Goal: Check status

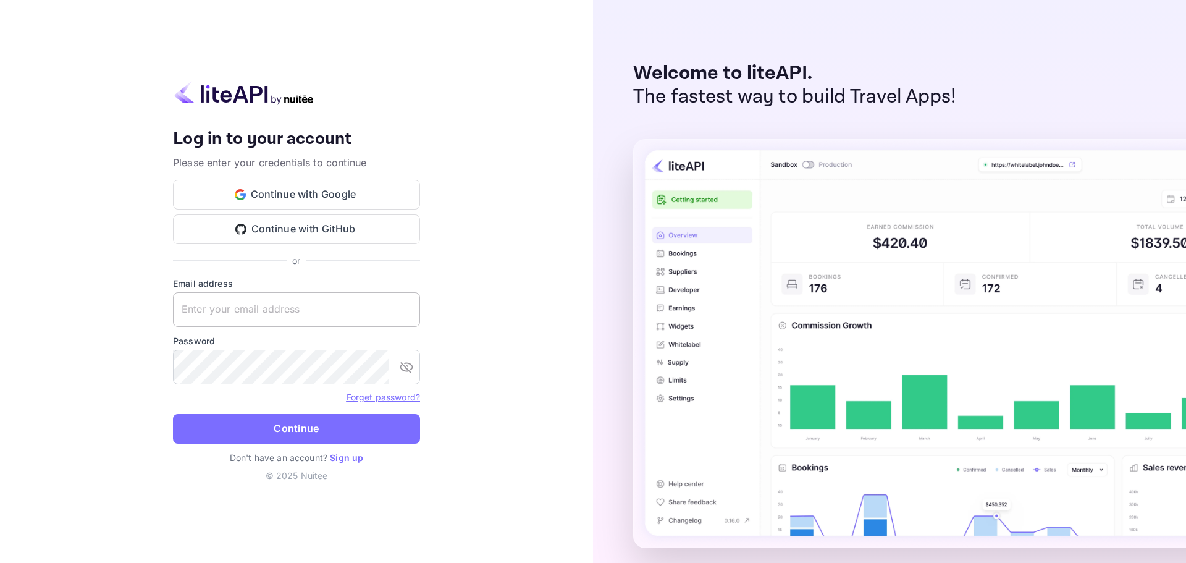
click at [302, 318] on input "text" at bounding box center [296, 309] width 247 height 35
paste input "services@withjoy.com"
type input "services@withjoy.com"
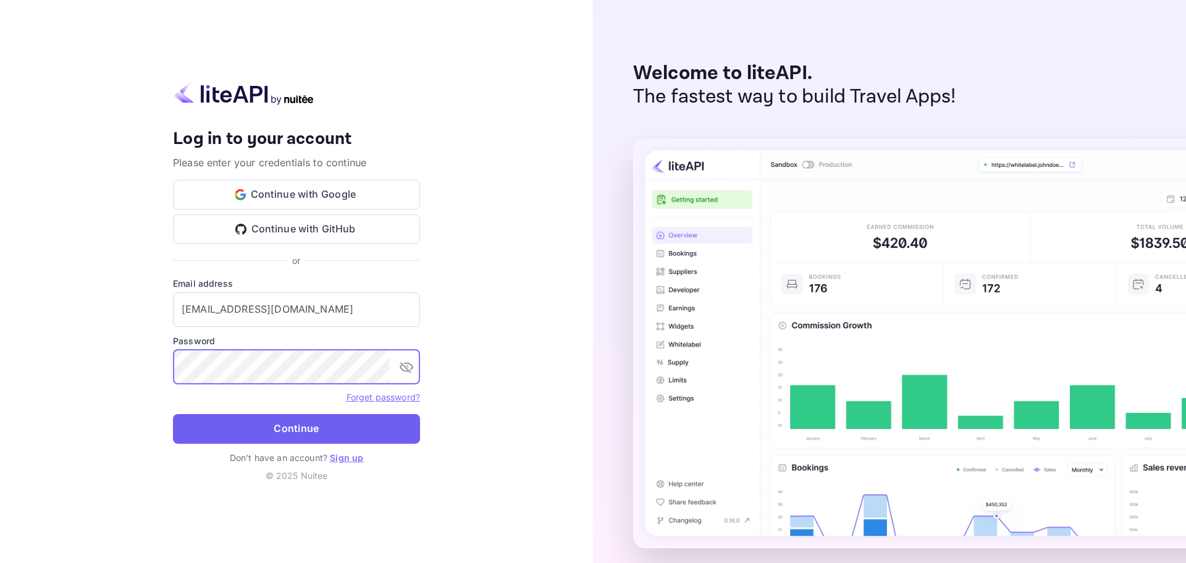
click at [300, 423] on button "Continue" at bounding box center [296, 429] width 247 height 30
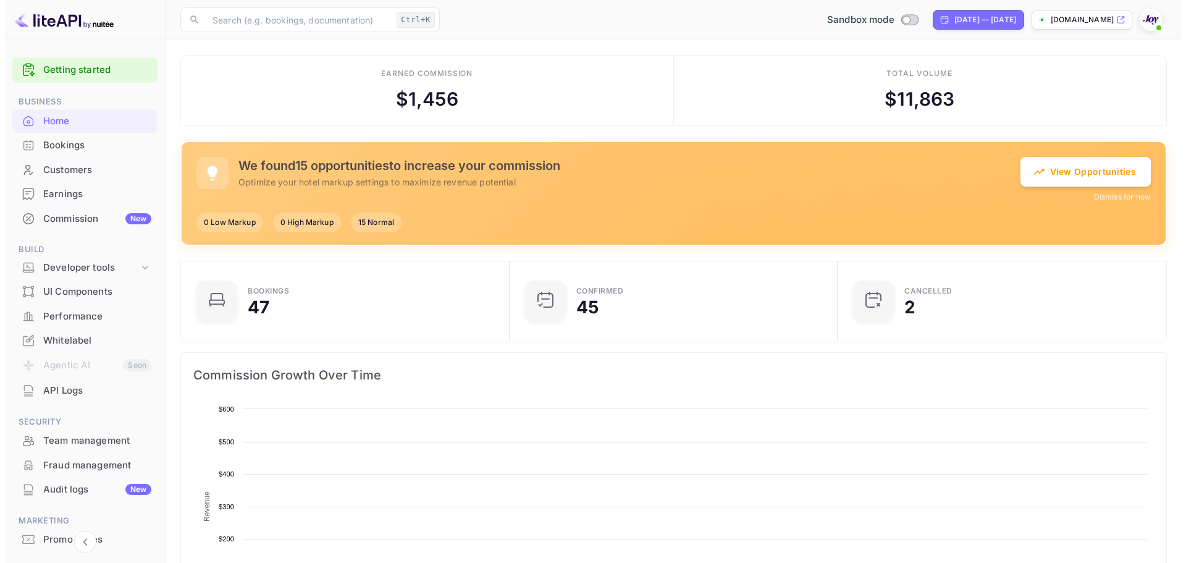
scroll to position [192, 311]
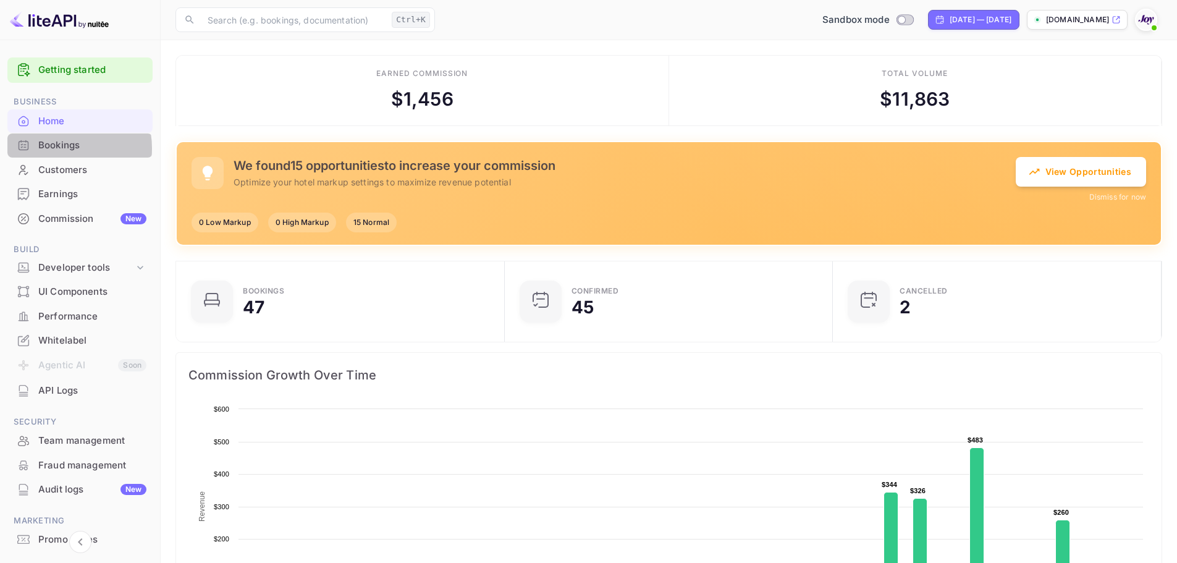
click at [56, 148] on div "Bookings" at bounding box center [92, 145] width 108 height 14
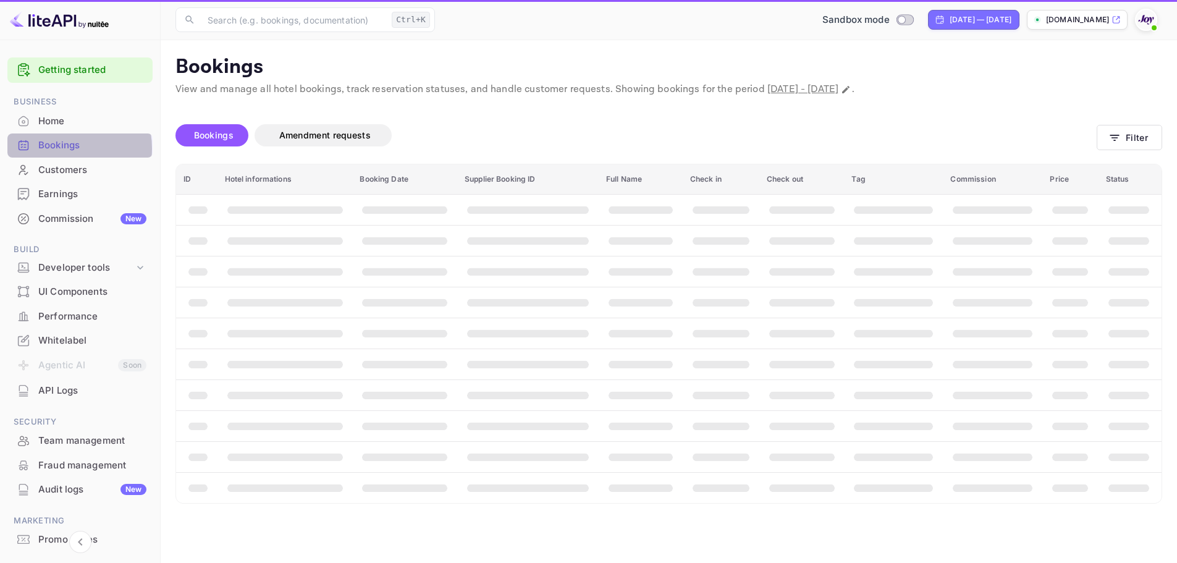
click at [55, 148] on div "Bookings" at bounding box center [92, 145] width 108 height 14
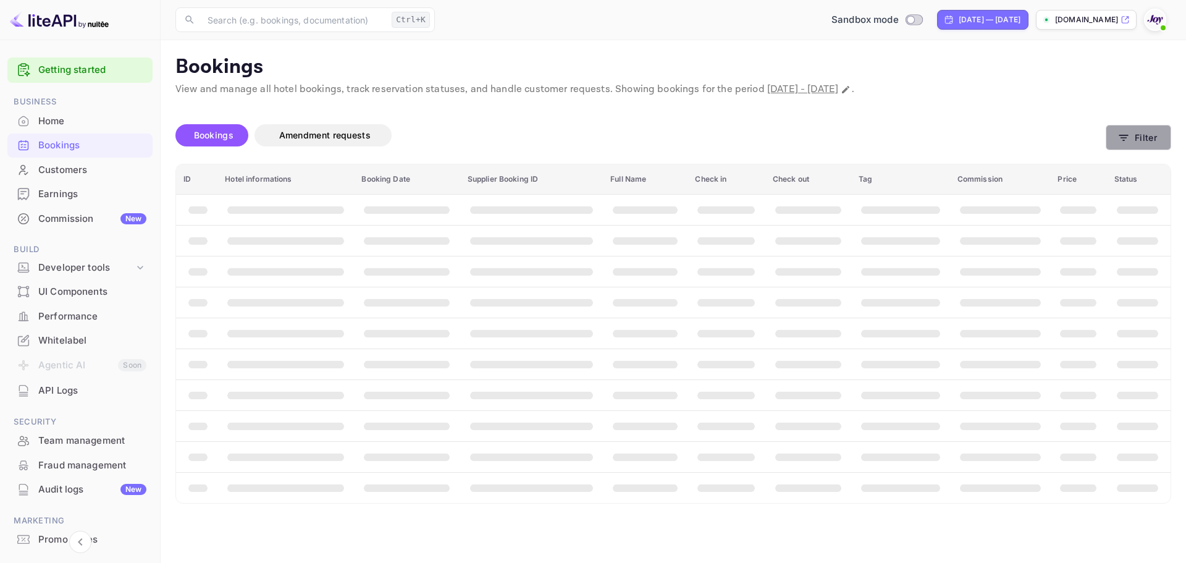
click at [1114, 130] on button "Filter" at bounding box center [1138, 137] width 65 height 25
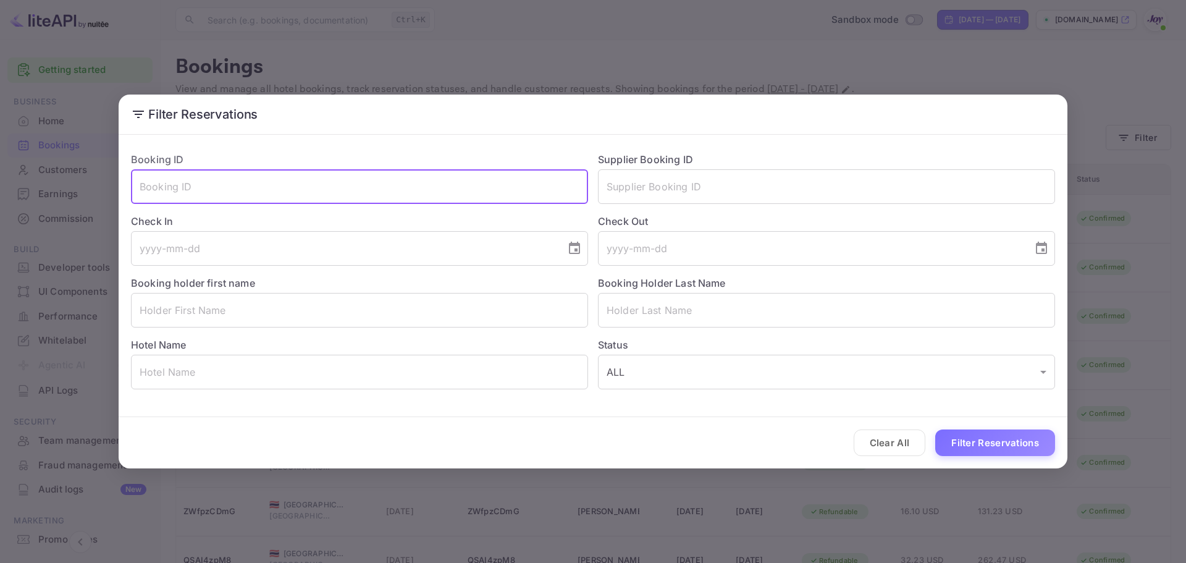
click at [237, 185] on input "text" at bounding box center [359, 186] width 457 height 35
click at [714, 180] on input "text" at bounding box center [826, 186] width 457 height 35
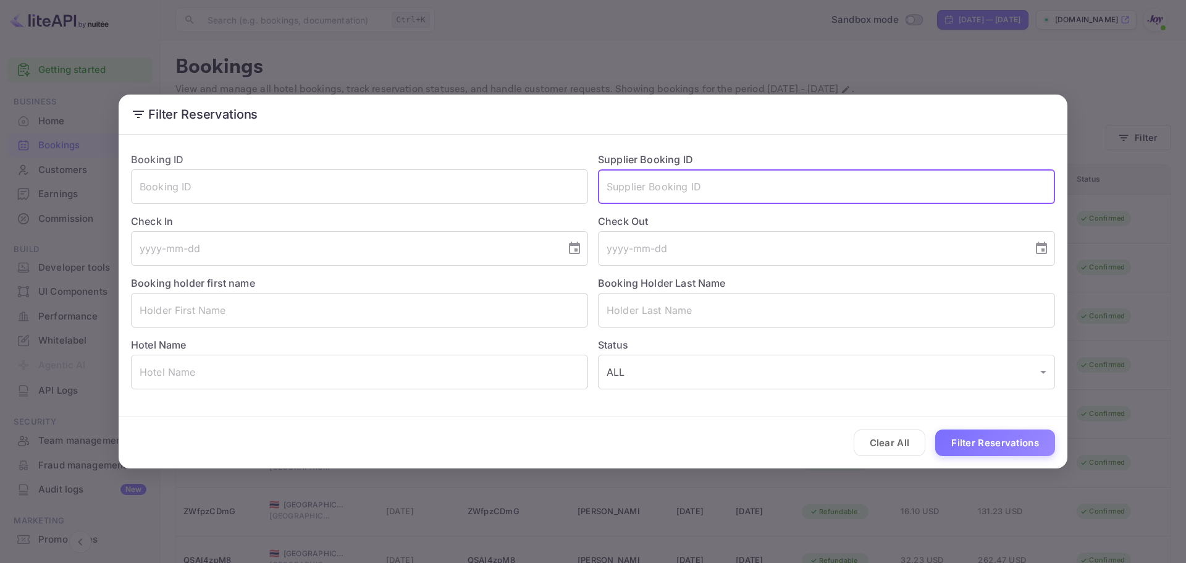
paste input "9023036"
type input "9023036"
click at [963, 434] on button "Filter Reservations" at bounding box center [996, 442] width 120 height 27
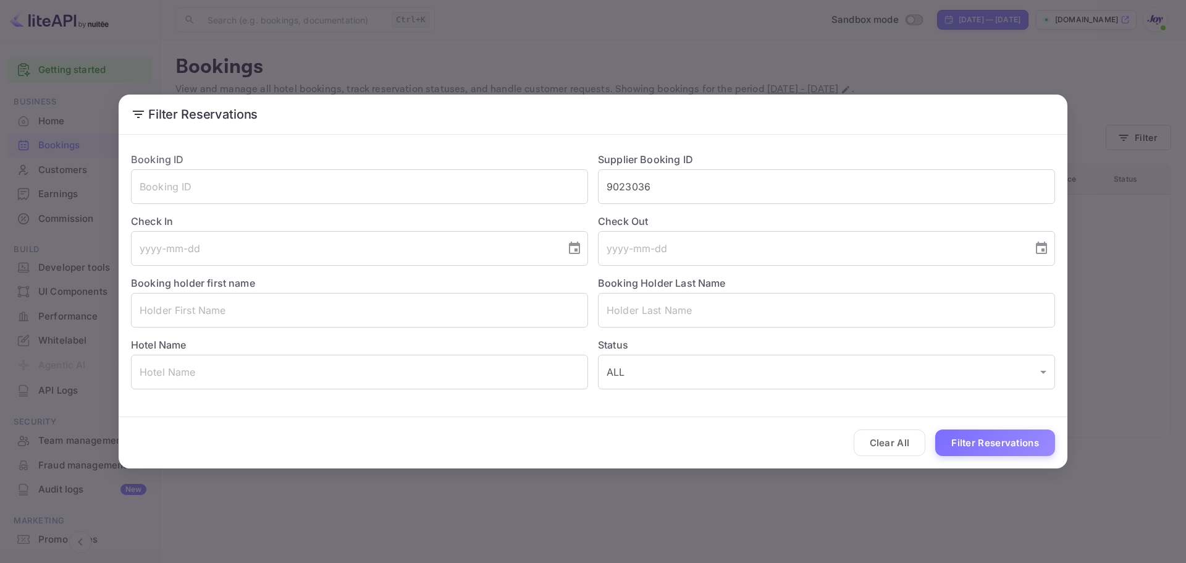
drag, startPoint x: 630, startPoint y: 67, endPoint x: 604, endPoint y: 65, distance: 26.6
click at [630, 67] on div "Filter Reservations Booking ID ​ Supplier Booking ID 9023036 ​ Check In ​ Check…" at bounding box center [593, 281] width 1186 height 563
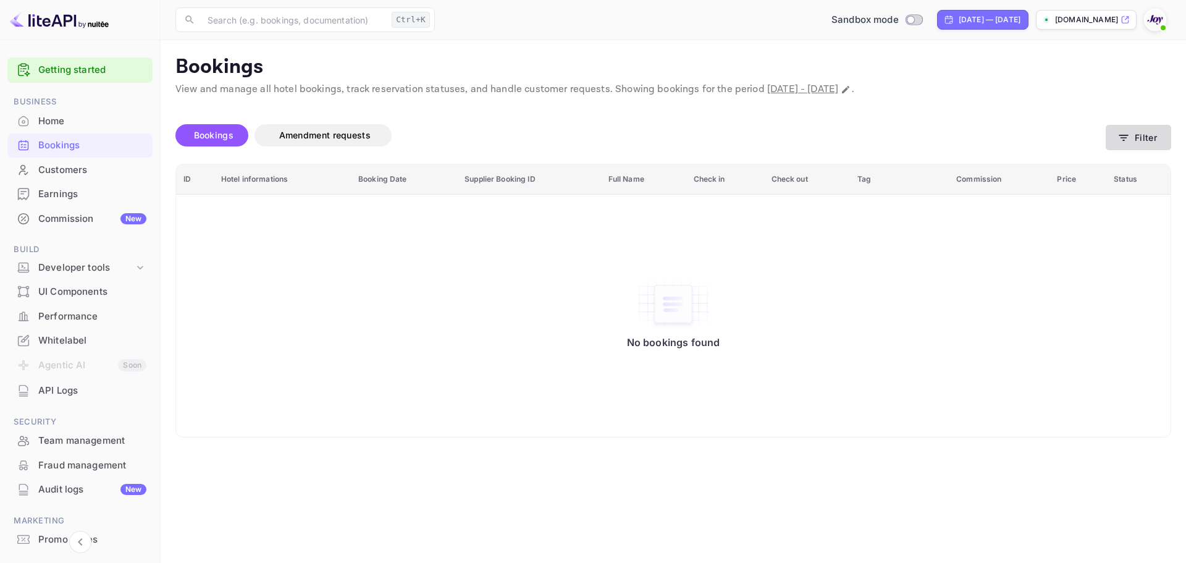
click at [1142, 131] on button "Filter" at bounding box center [1138, 137] width 65 height 25
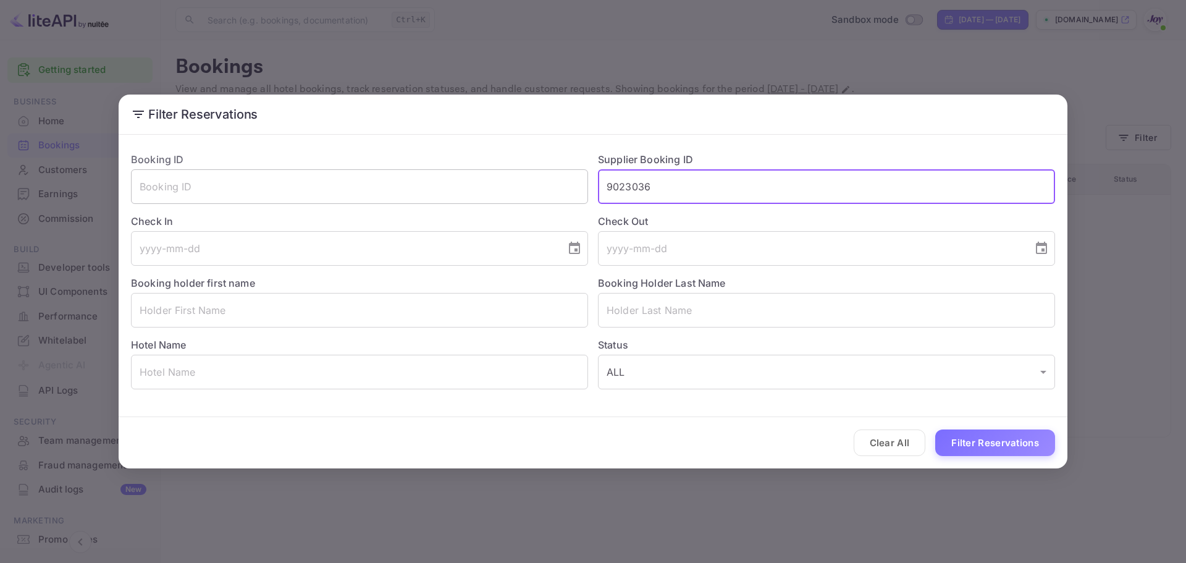
drag, startPoint x: 688, startPoint y: 190, endPoint x: 921, endPoint y: 339, distance: 276.5
click at [555, 186] on div "Booking ID ​ Supplier Booking ID 9023036 ​ Check In ​ Check Out ​ Booking holde…" at bounding box center [588, 265] width 934 height 247
click at [1000, 437] on button "Filter Reservations" at bounding box center [996, 442] width 120 height 27
click at [666, 182] on input "text" at bounding box center [826, 186] width 457 height 35
paste input "9023036"
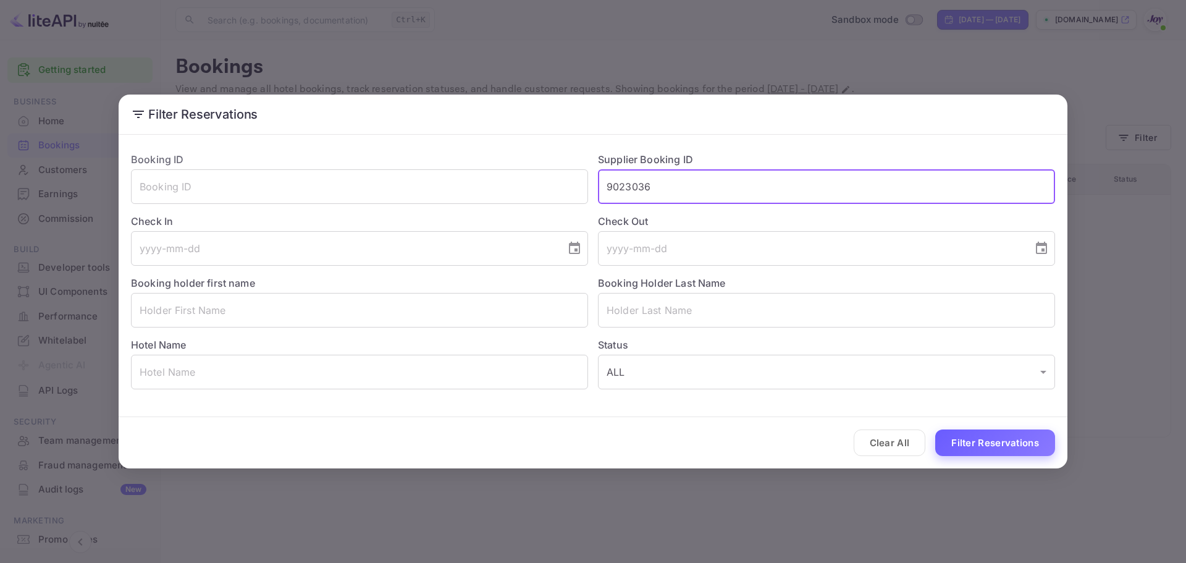
type input "9023036"
click at [997, 443] on button "Filter Reservations" at bounding box center [996, 442] width 120 height 27
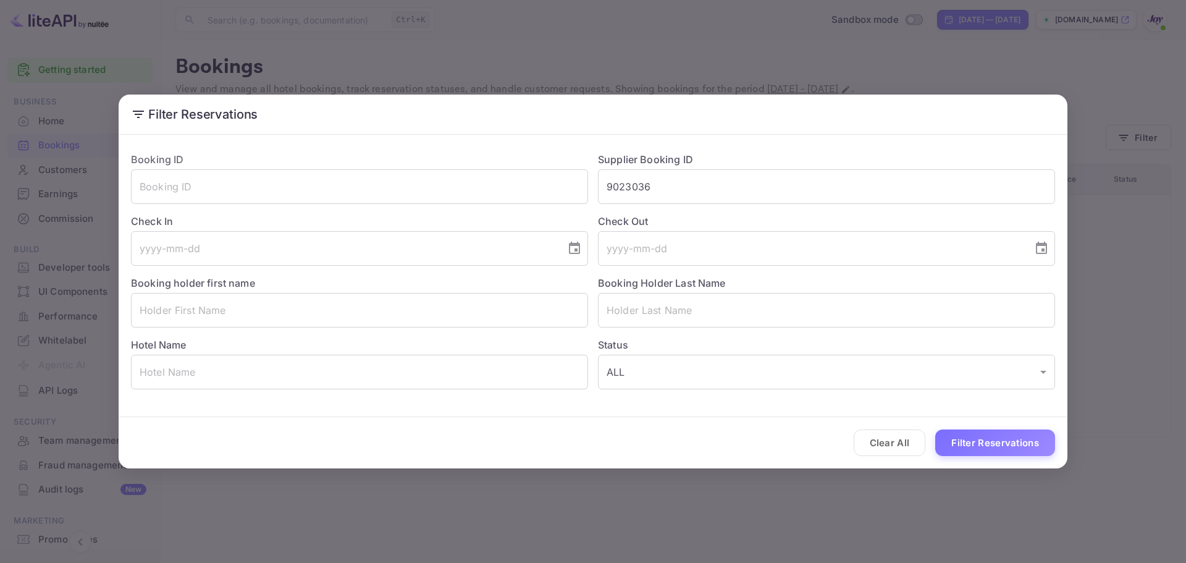
click at [957, 506] on div "Filter Reservations Booking ID ​ Supplier Booking ID 9023036 ​ Check In ​ Check…" at bounding box center [593, 281] width 1186 height 563
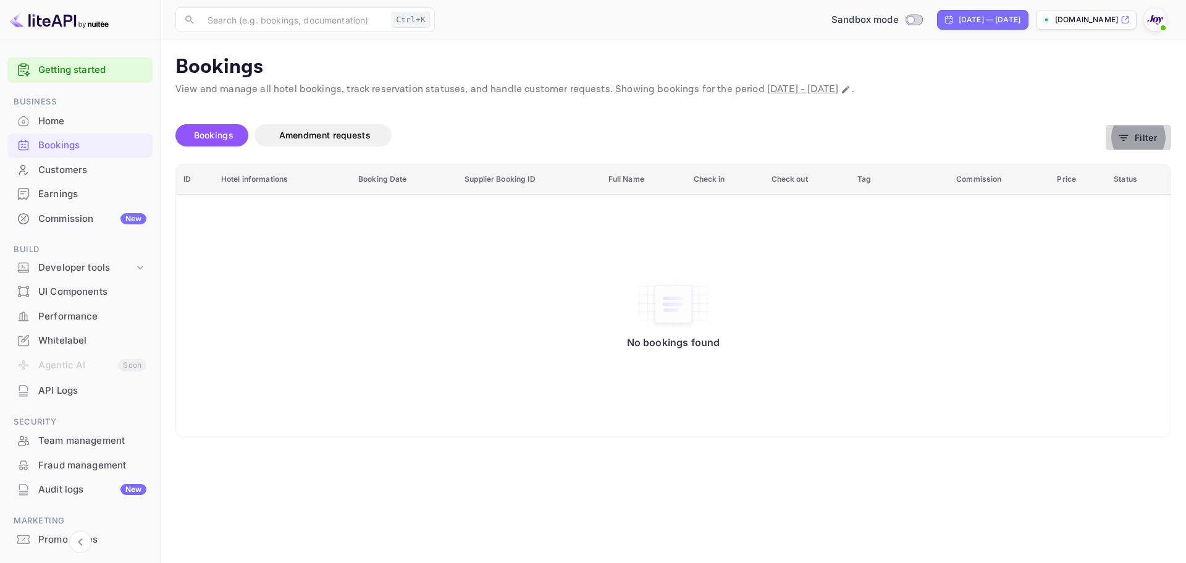
click at [1149, 133] on button "Filter" at bounding box center [1138, 137] width 65 height 25
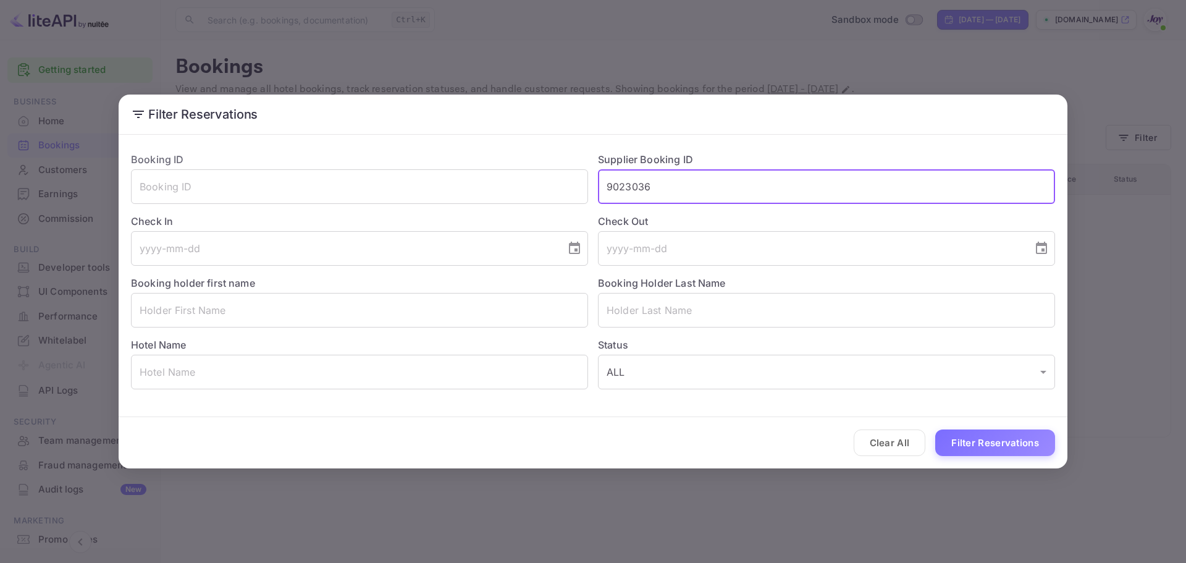
click at [711, 197] on input "9023036" at bounding box center [826, 186] width 457 height 35
click at [462, 515] on div "Filter Reservations Booking ID ​ Supplier Booking ID ​ Check In ​ Check Out ​ B…" at bounding box center [593, 281] width 1186 height 563
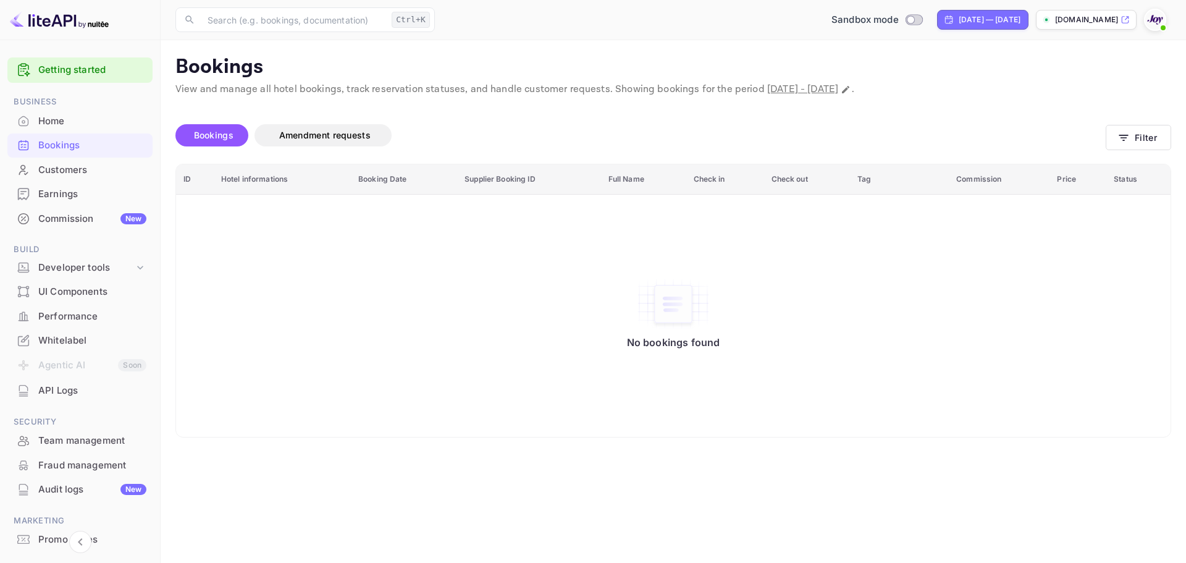
click at [65, 331] on div "Whitelabel" at bounding box center [79, 341] width 145 height 24
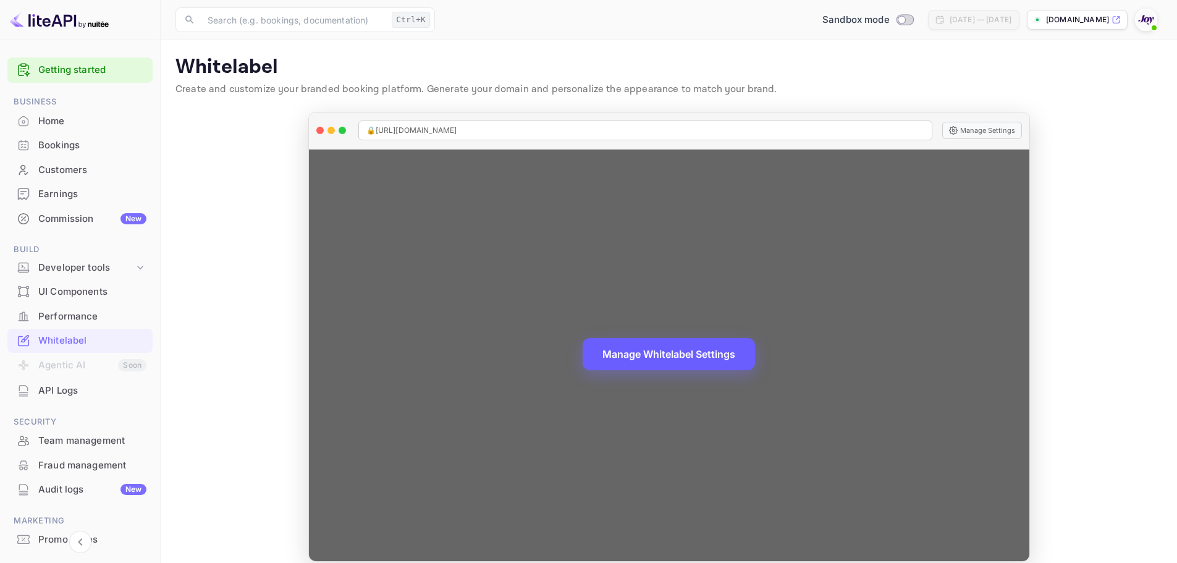
click at [672, 356] on button "Manage Whitelabel Settings" at bounding box center [669, 354] width 172 height 32
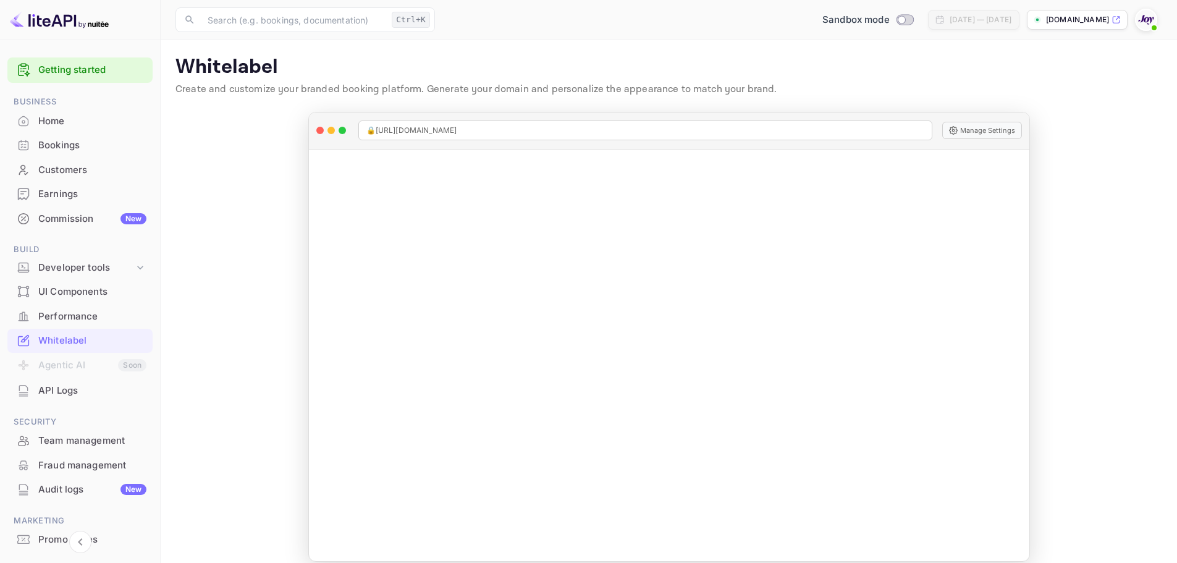
click at [66, 171] on div "Customers" at bounding box center [92, 170] width 108 height 14
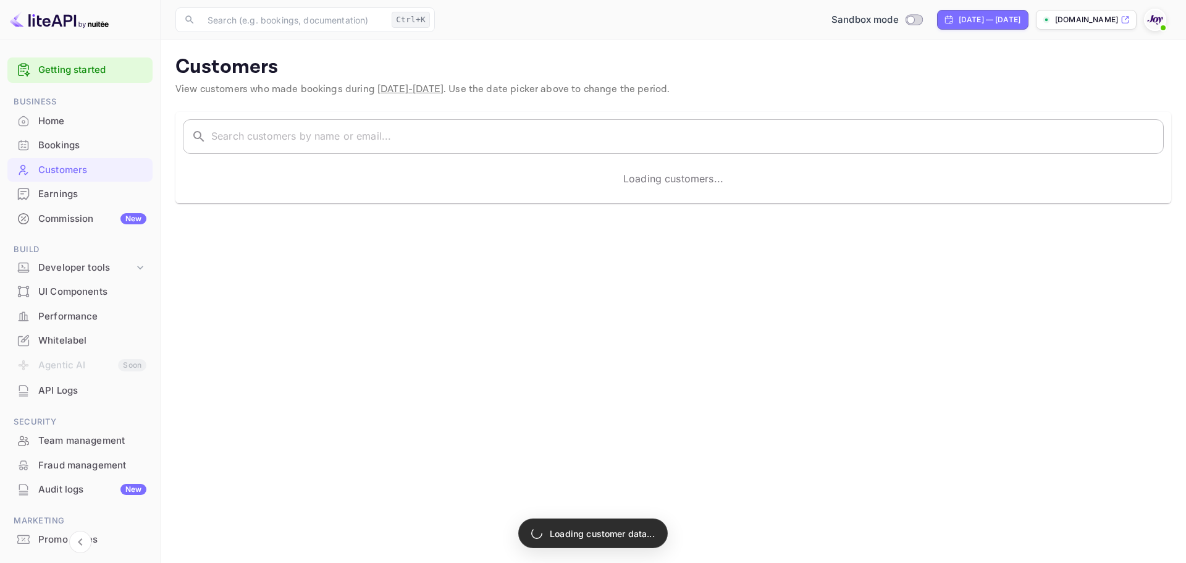
click at [307, 141] on input "text" at bounding box center [687, 136] width 953 height 35
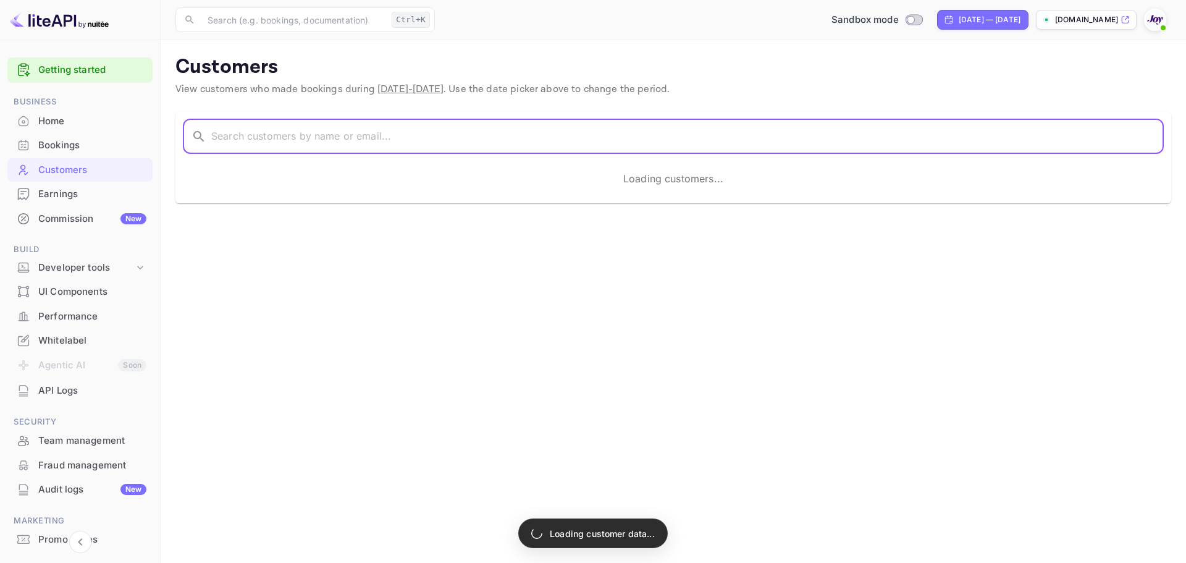
paste input "Christine Yeo"
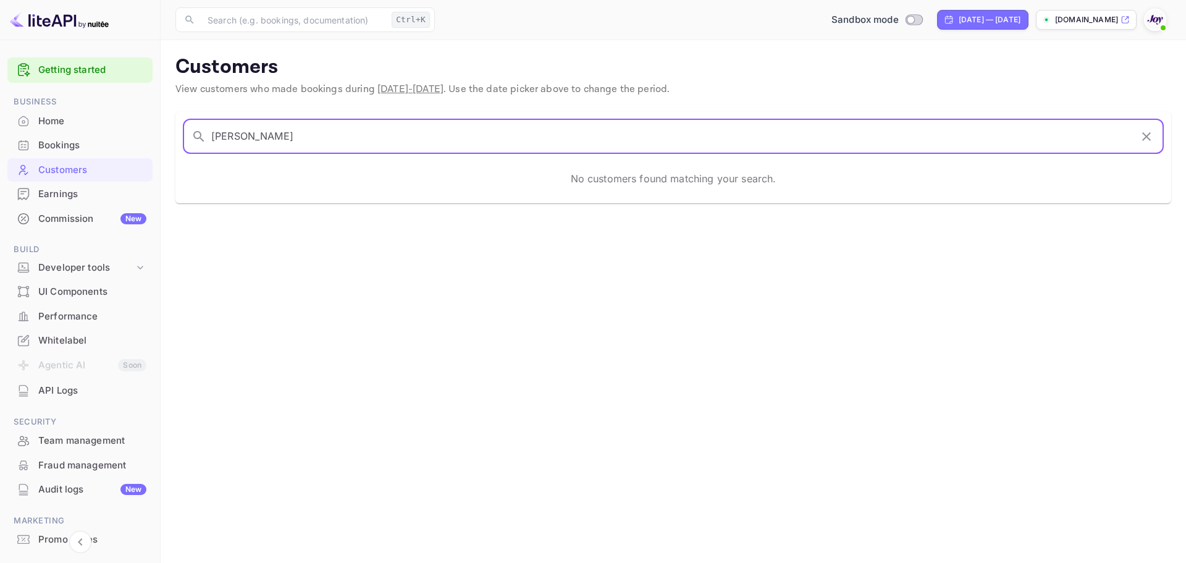
type input "Christine Yeo"
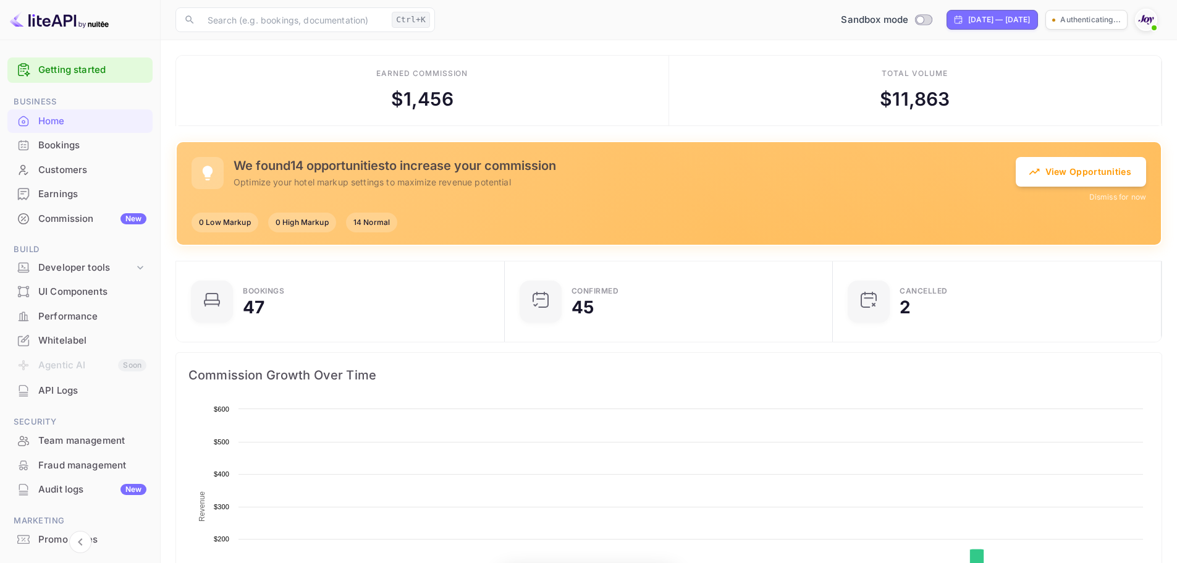
scroll to position [192, 311]
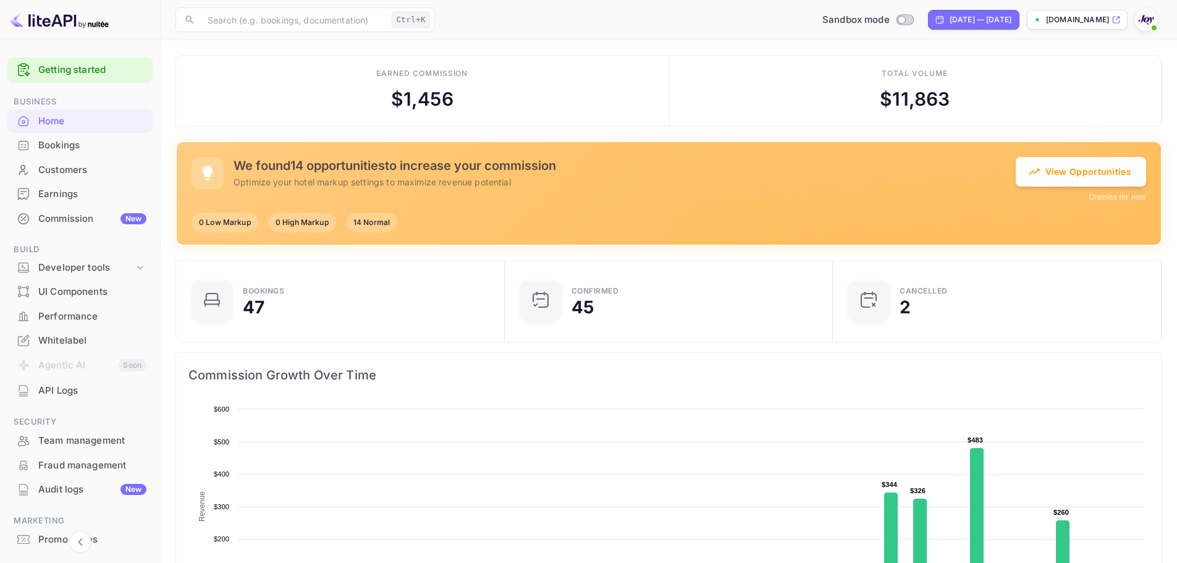
click at [2, 160] on div "Getting started Business Home Bookings Customers Earnings Commission New Build …" at bounding box center [80, 328] width 160 height 551
